Goal: Task Accomplishment & Management: Manage account settings

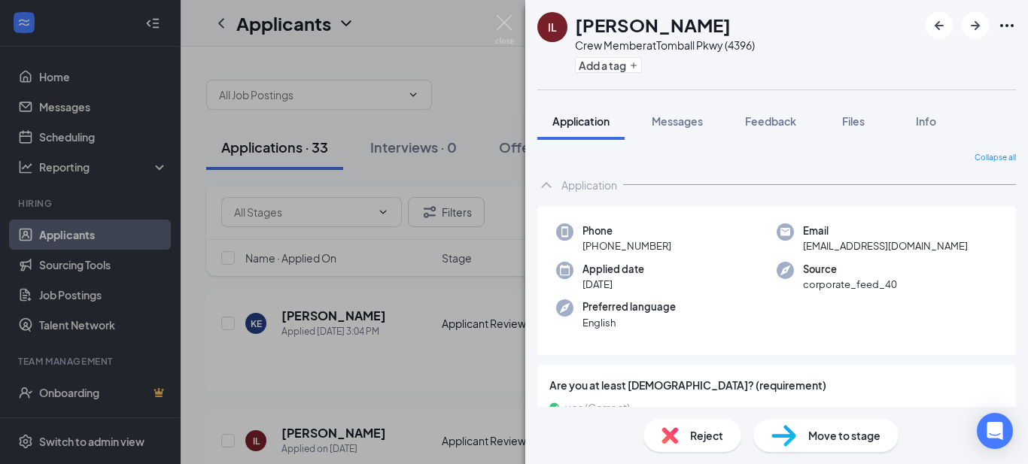
click at [358, 375] on div "IL Iyanah Leu Crew Member at [GEOGRAPHIC_DATA] (4396) Add a tag Application Mes…" at bounding box center [514, 232] width 1028 height 464
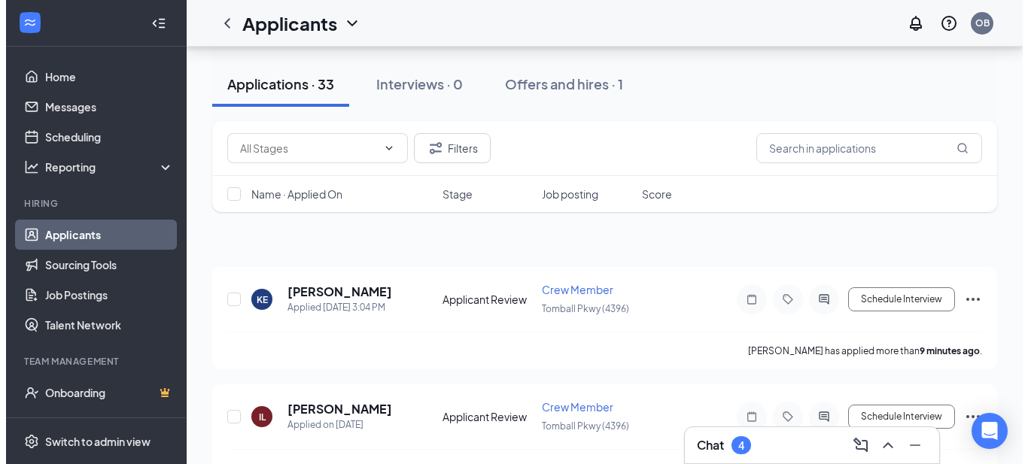
scroll to position [144, 0]
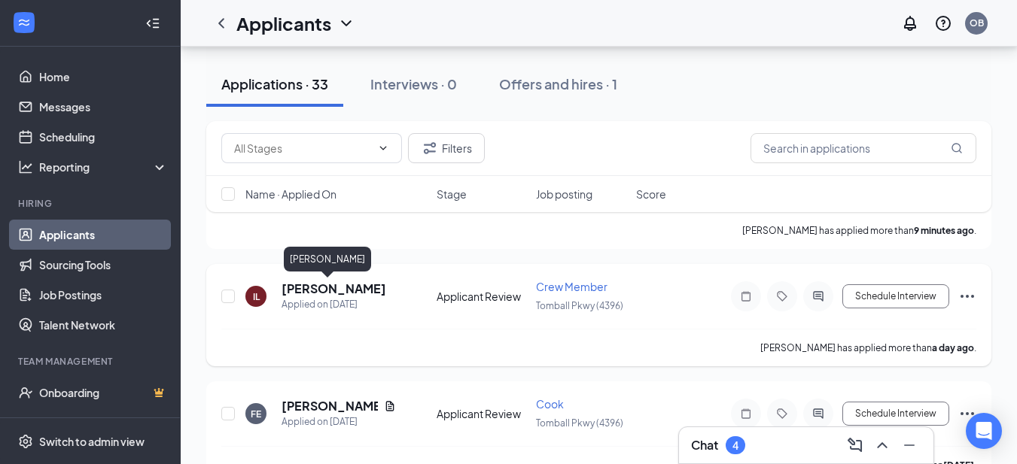
click at [315, 293] on h5 "[PERSON_NAME]" at bounding box center [333, 289] width 105 height 17
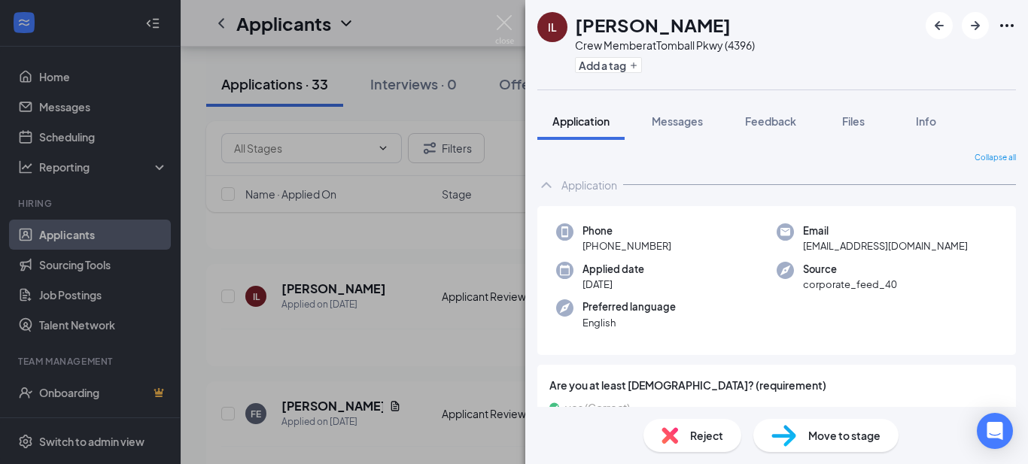
click at [315, 263] on div "IL Iyanah Leu Crew Member at [GEOGRAPHIC_DATA] (4396) Add a tag Application Mes…" at bounding box center [514, 232] width 1028 height 464
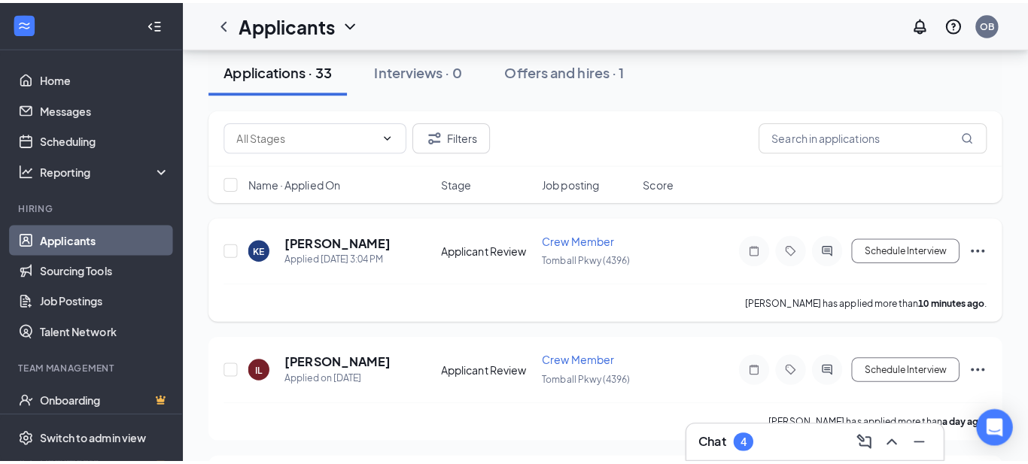
scroll to position [41, 0]
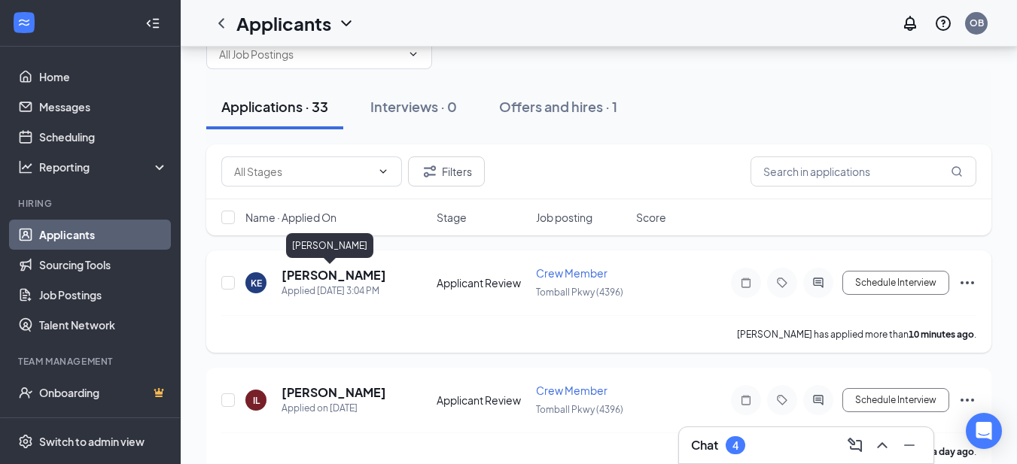
click at [317, 278] on h5 "[PERSON_NAME]" at bounding box center [333, 275] width 105 height 17
